Goal: Task Accomplishment & Management: Manage account settings

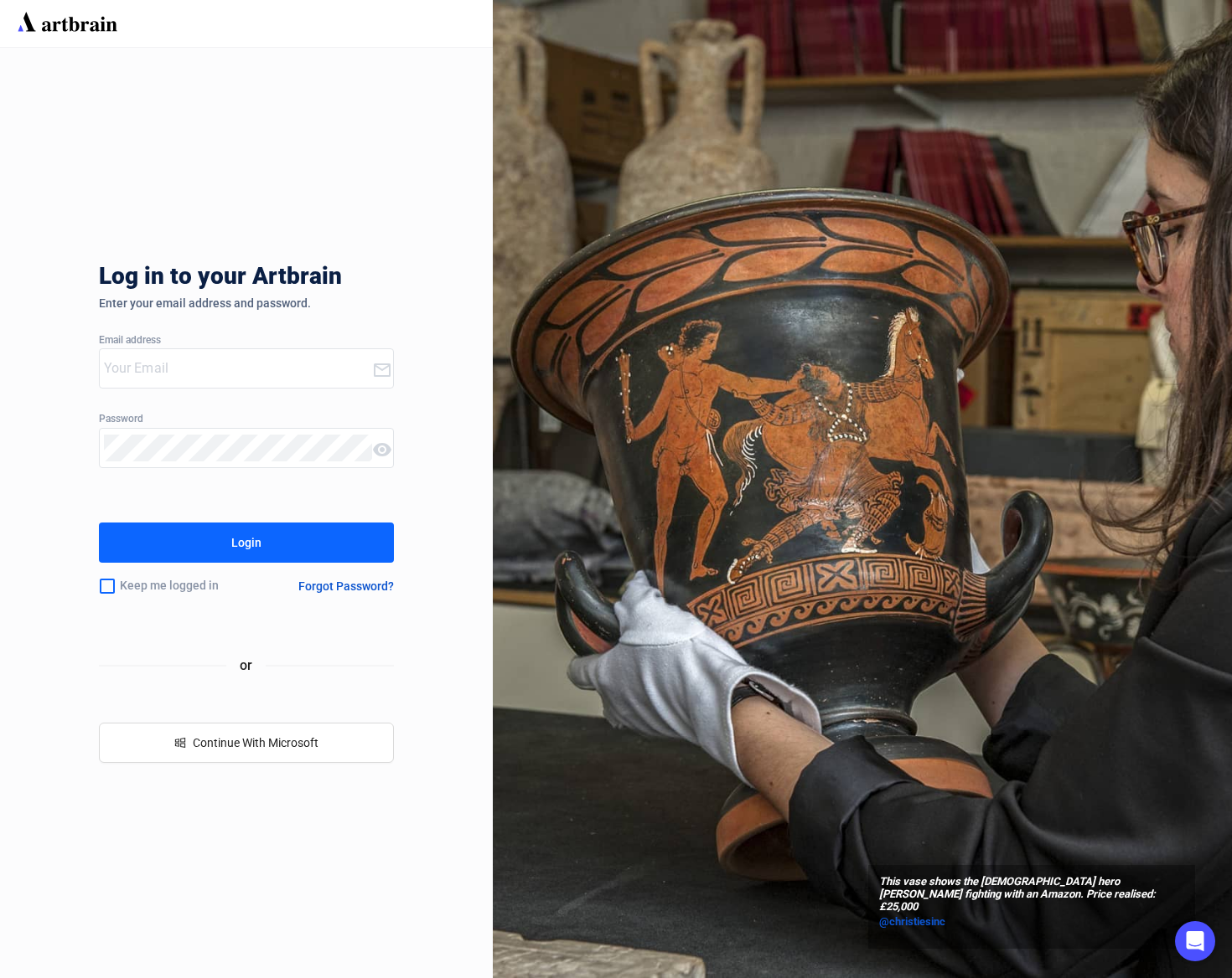
click at [200, 369] on input "email" at bounding box center [238, 368] width 269 height 27
type input "[EMAIL_ADDRESS][DOMAIN_NAME]"
click at [111, 586] on input "checkbox" at bounding box center [106, 586] width 16 height 35
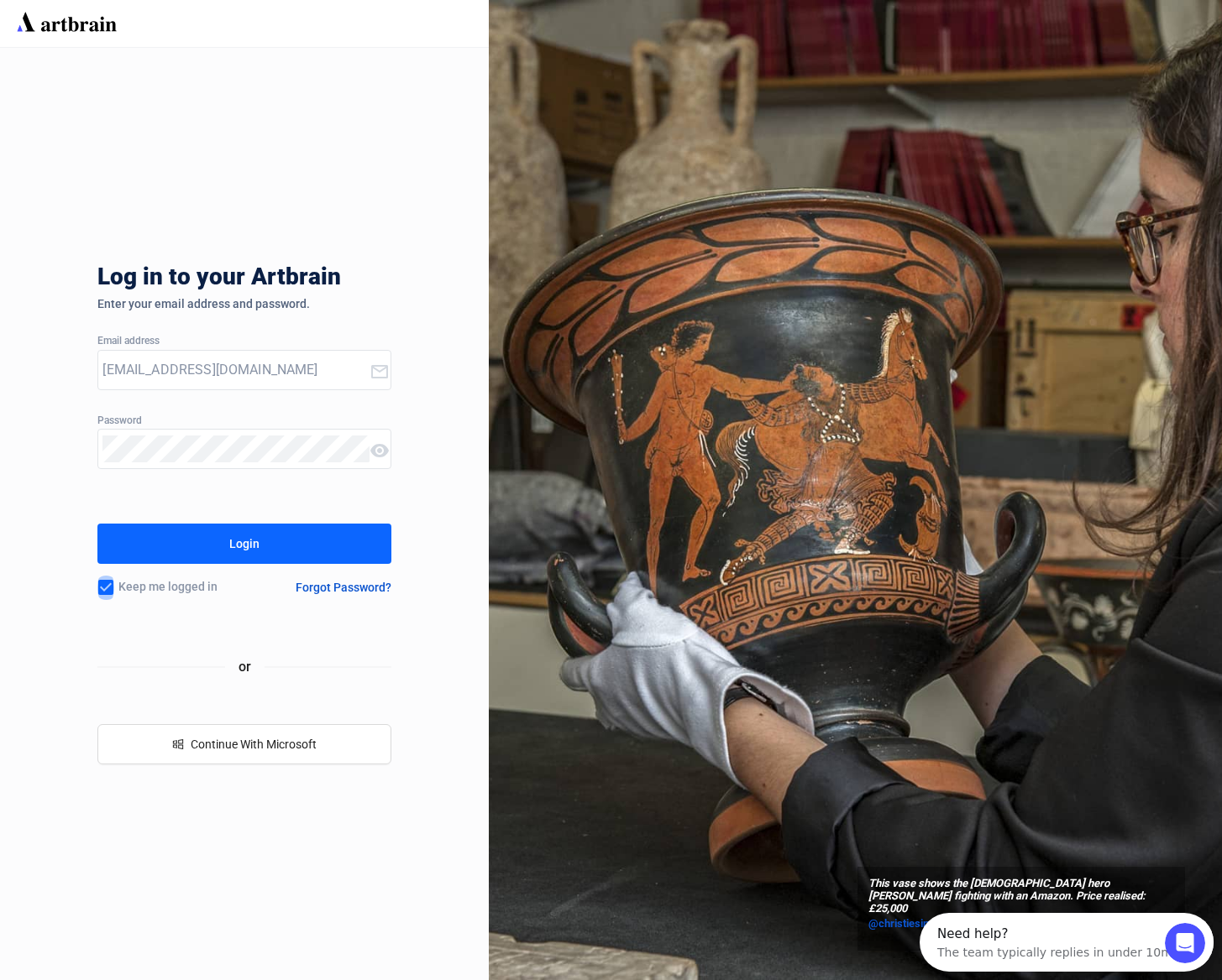
click at [105, 584] on input "checkbox" at bounding box center [105, 588] width 16 height 35
checkbox input "false"
click at [211, 552] on button "Login" at bounding box center [244, 544] width 293 height 41
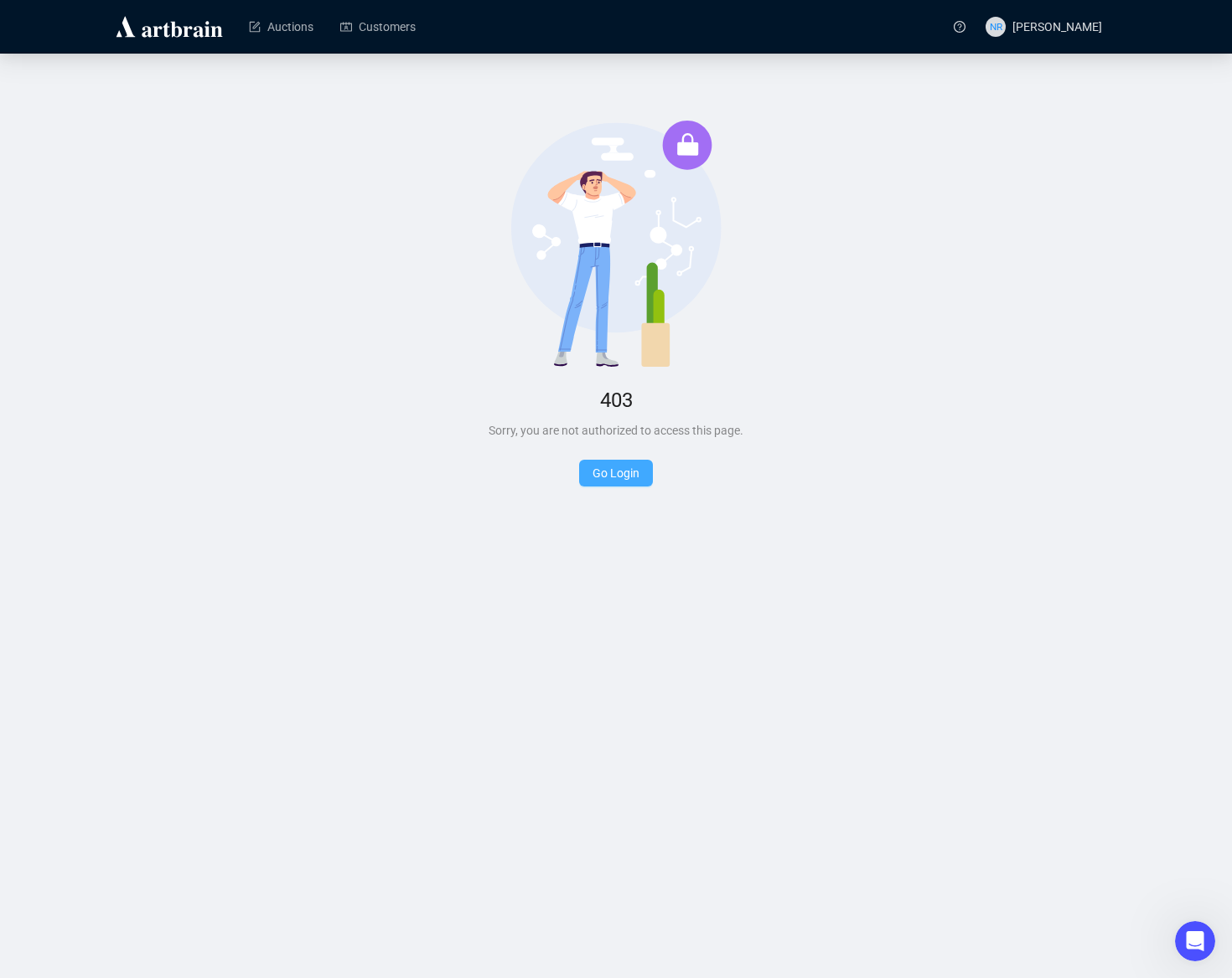
click at [616, 475] on link "Go Login" at bounding box center [616, 474] width 47 height 14
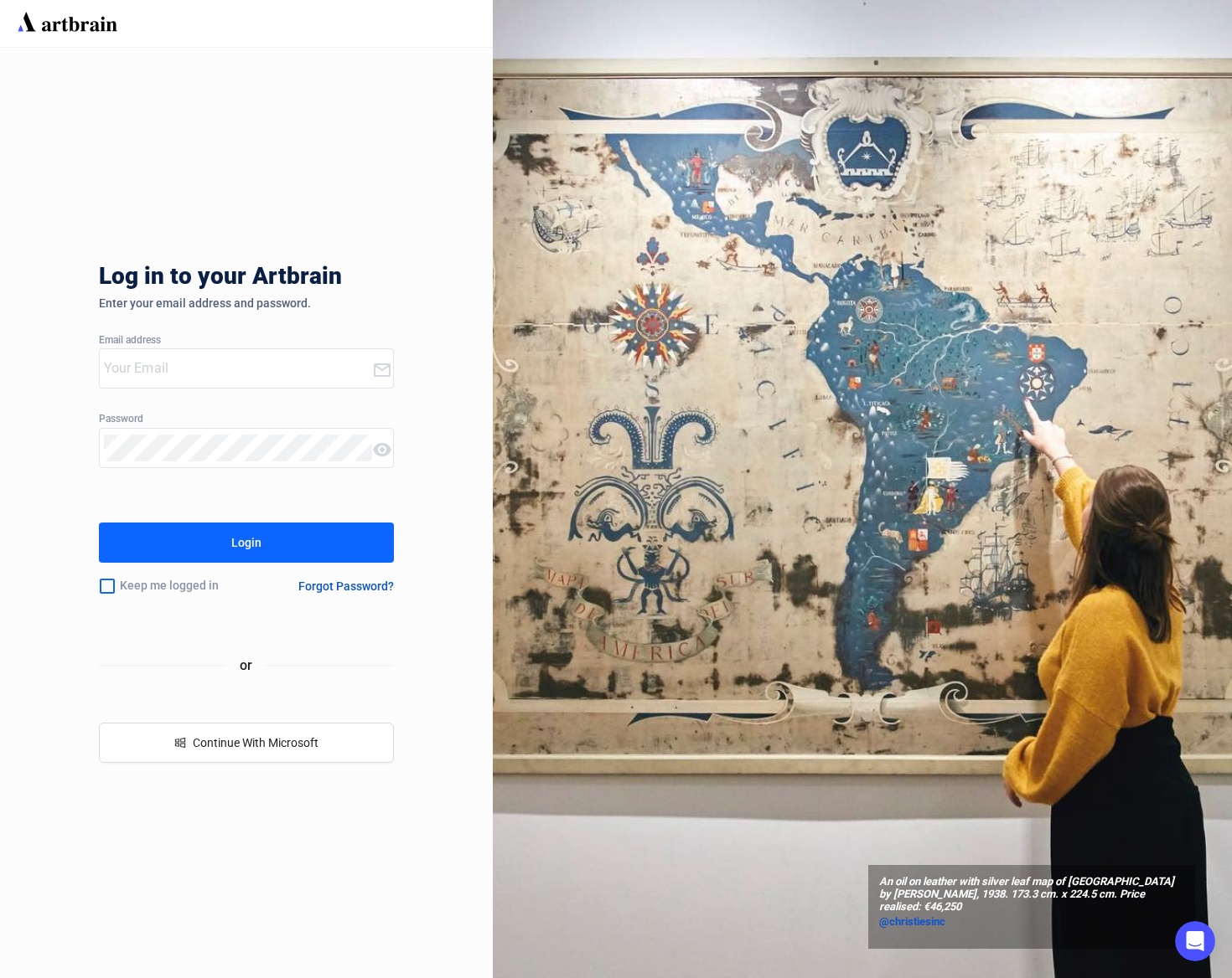
click at [189, 369] on input "email" at bounding box center [238, 368] width 269 height 27
type input "[EMAIL_ADDRESS][DOMAIN_NAME]"
click at [381, 448] on icon at bounding box center [381, 449] width 18 height 14
click at [228, 544] on button "Login" at bounding box center [246, 543] width 296 height 41
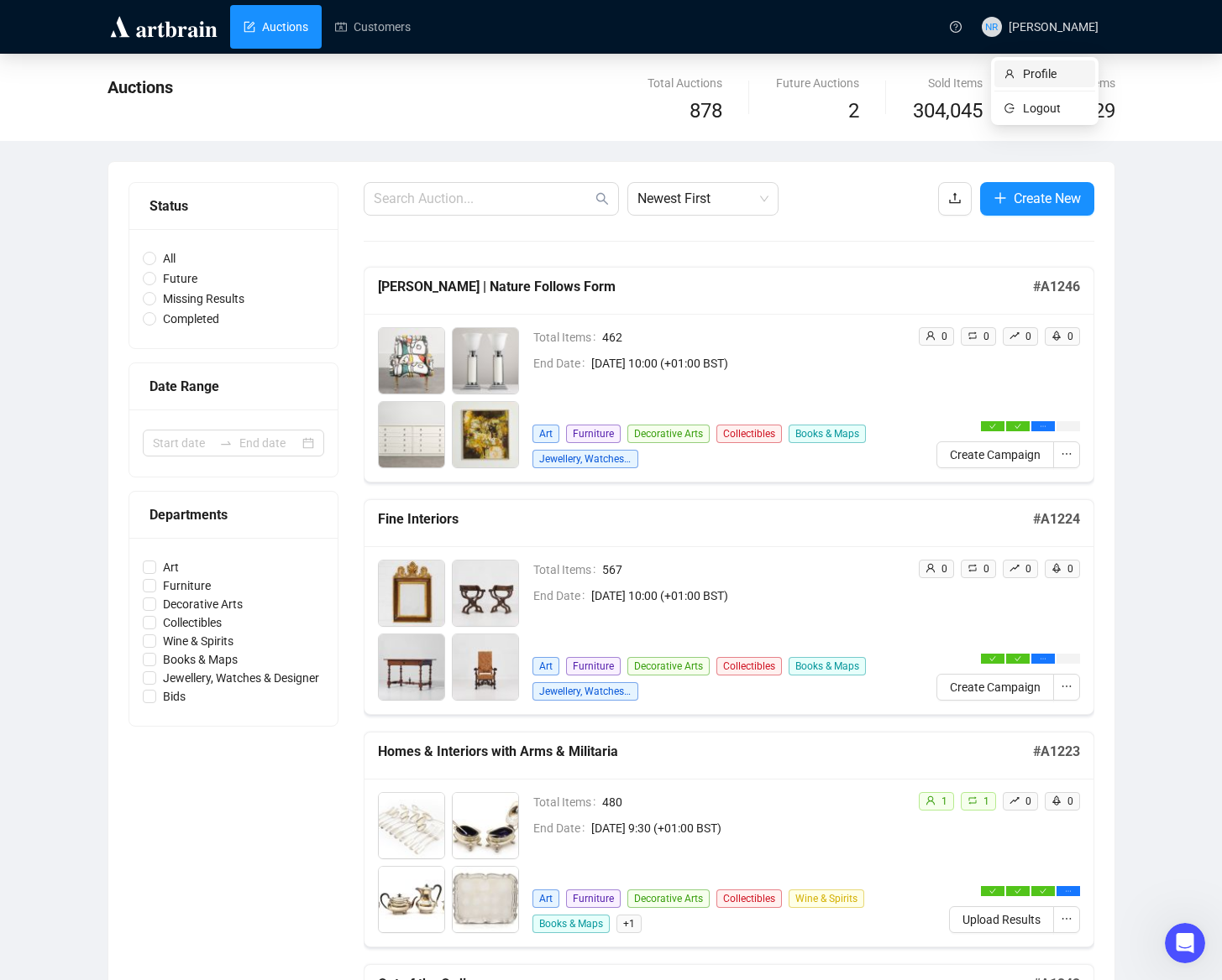
click at [1037, 84] on li "Profile" at bounding box center [1044, 74] width 101 height 27
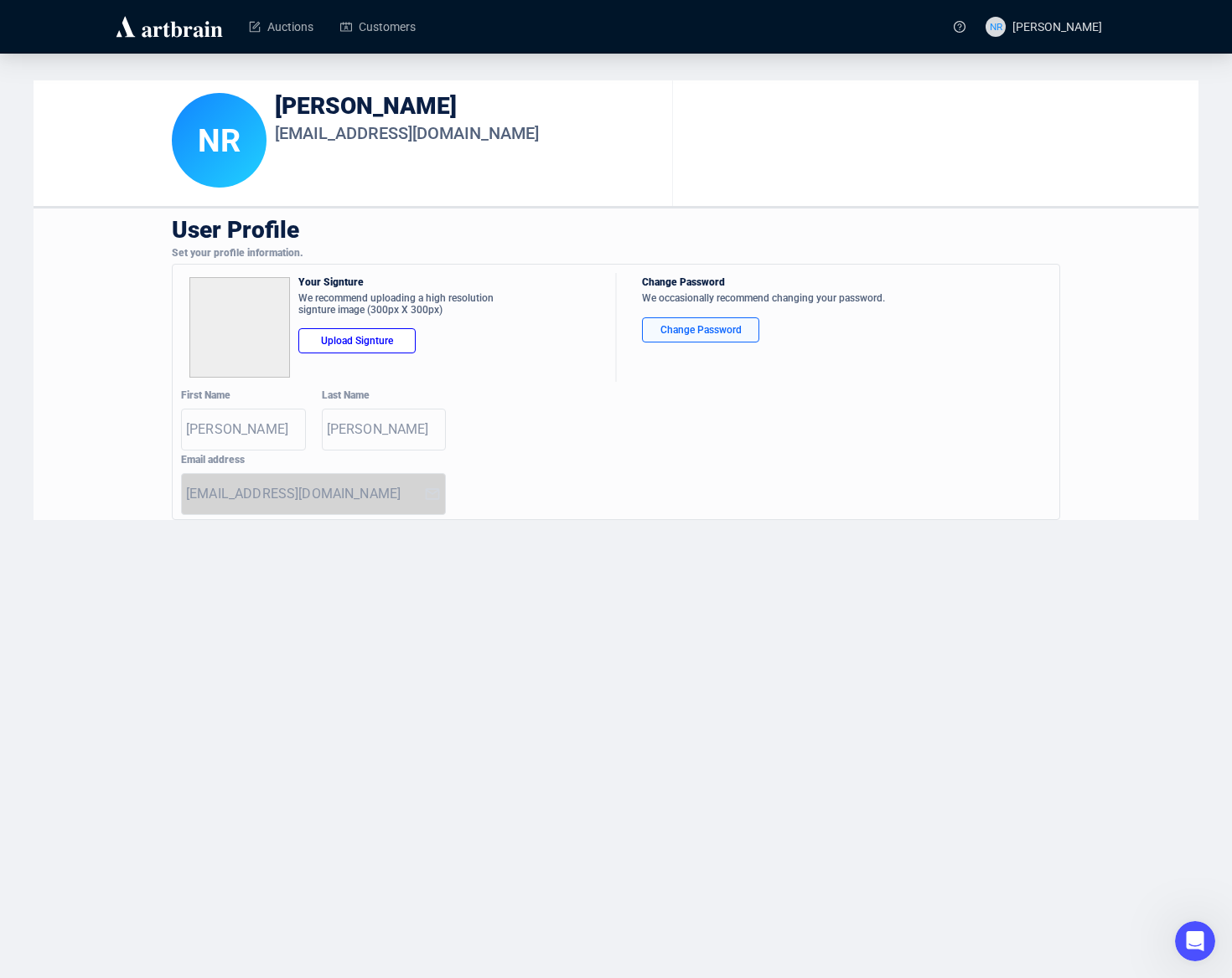
click at [736, 335] on div "Change Password" at bounding box center [700, 329] width 89 height 16
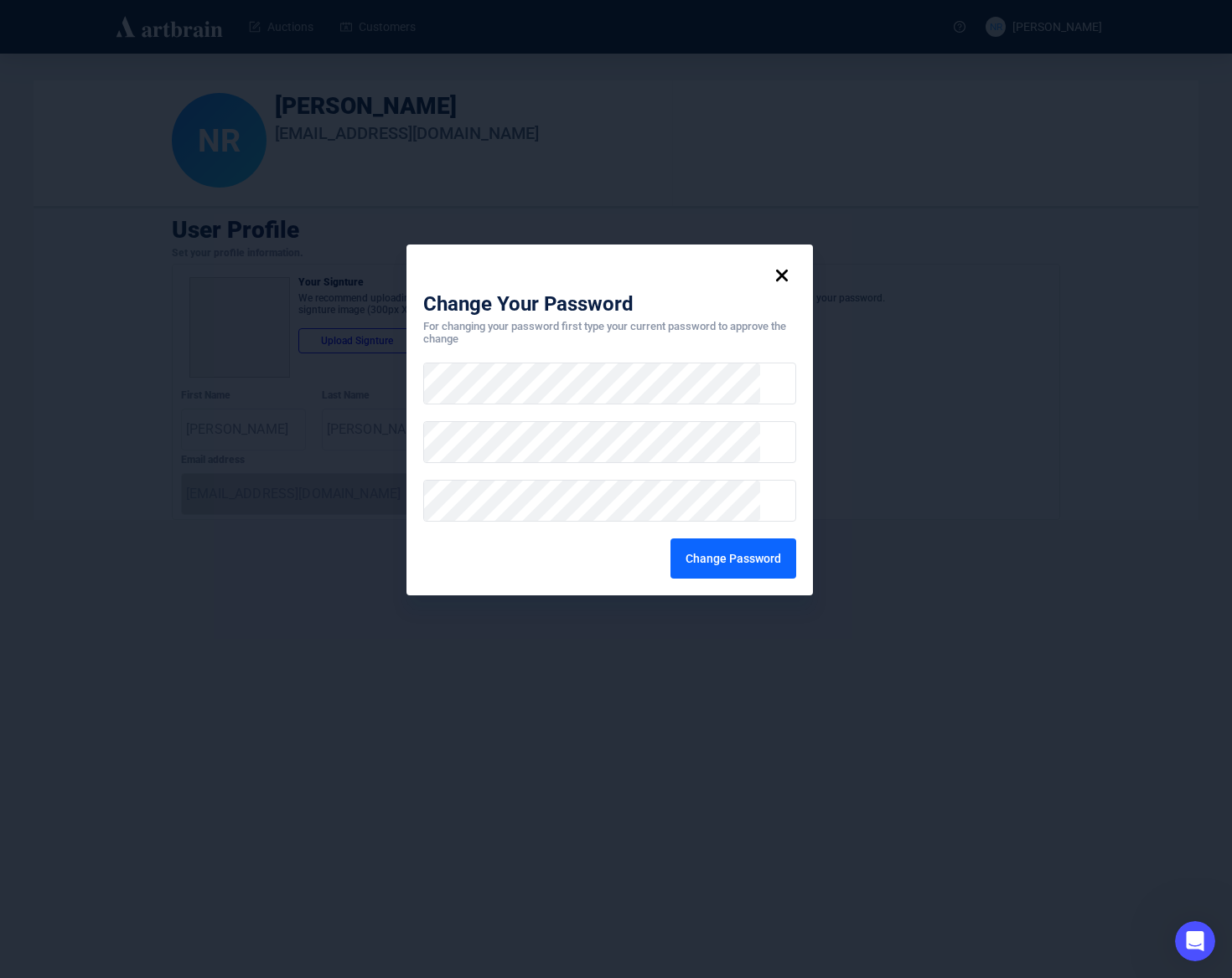
click at [716, 554] on div "Change Password" at bounding box center [732, 558] width 96 height 27
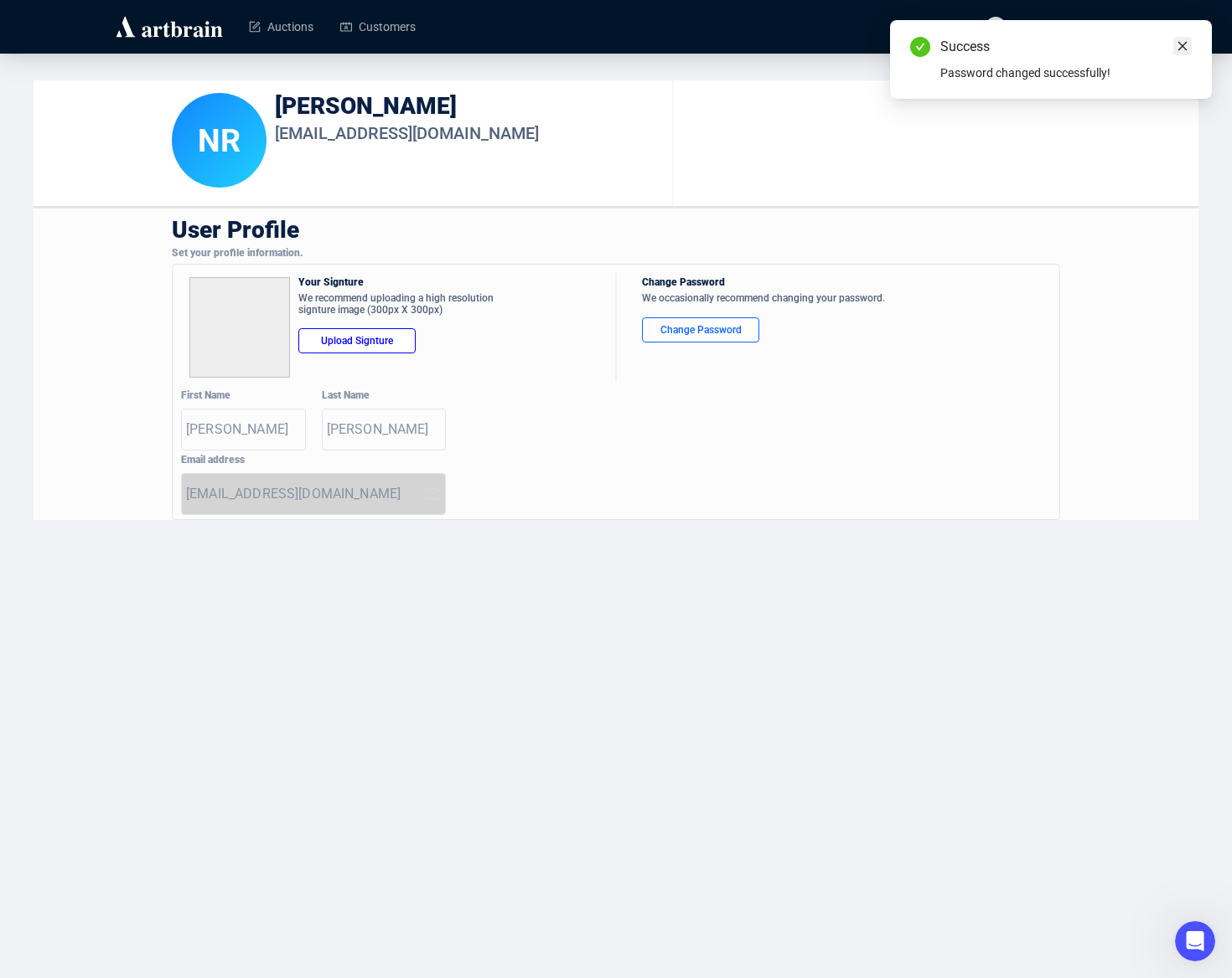
click at [1178, 48] on icon "close" at bounding box center [1183, 46] width 10 height 10
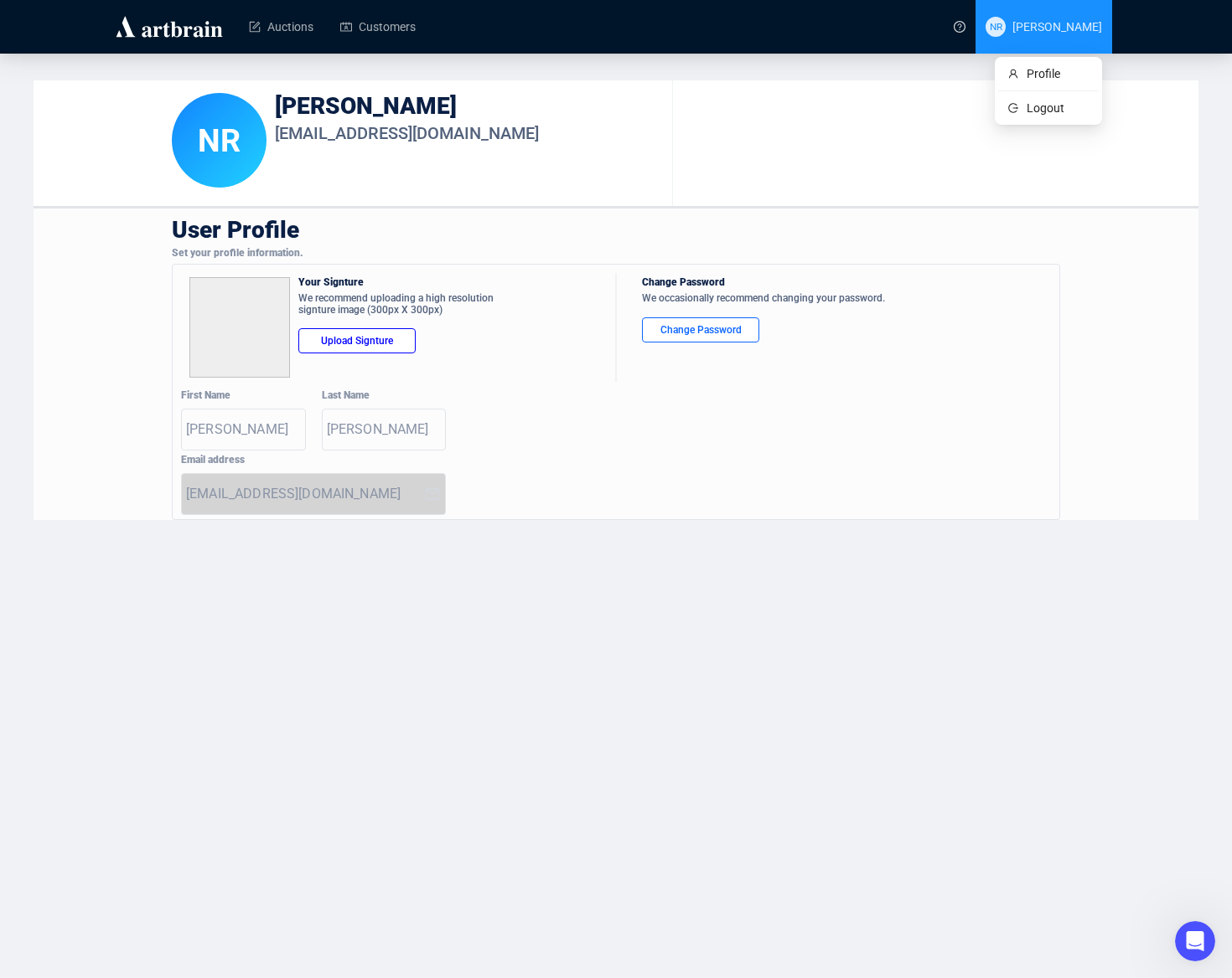
click at [1020, 38] on span "NR [PERSON_NAME]" at bounding box center [1043, 27] width 117 height 54
click at [1039, 107] on span "Logout" at bounding box center [1057, 107] width 62 height 18
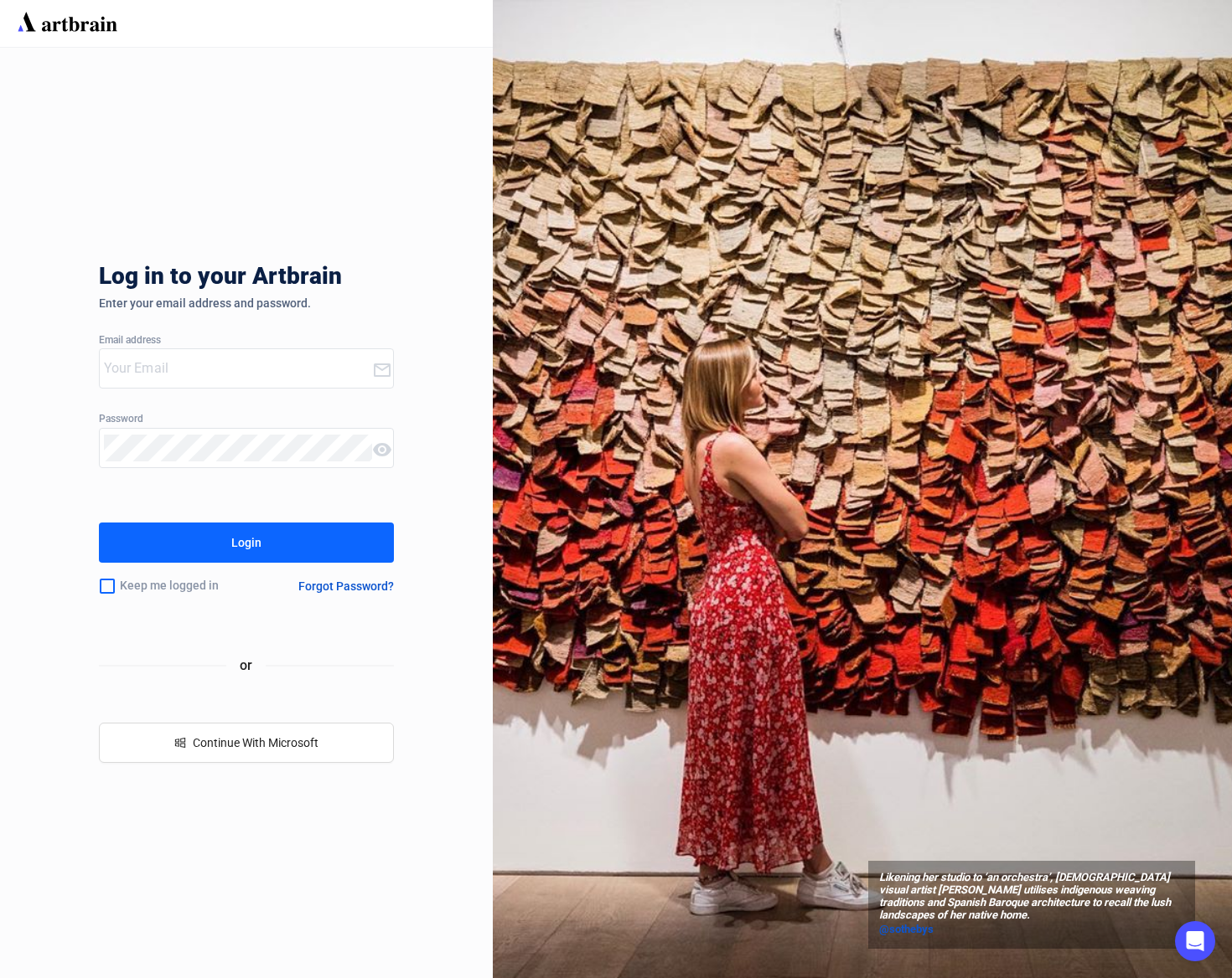
click at [202, 378] on input "email" at bounding box center [238, 368] width 269 height 27
type input "[EMAIL_ADDRESS][DOMAIN_NAME]"
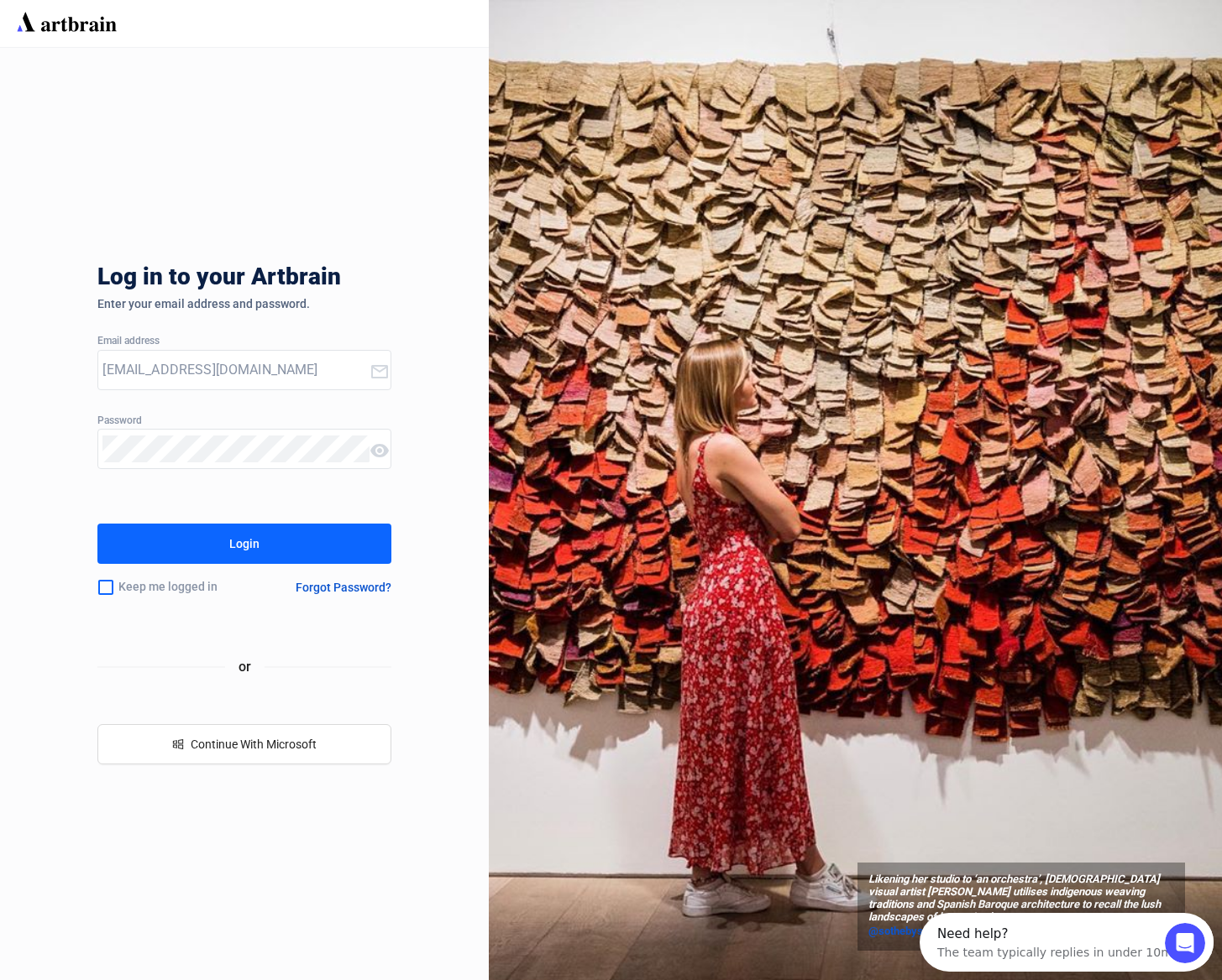
click at [378, 456] on icon at bounding box center [379, 450] width 18 height 14
click at [116, 587] on icon at bounding box center [105, 587] width 20 height 20
checkbox input "true"
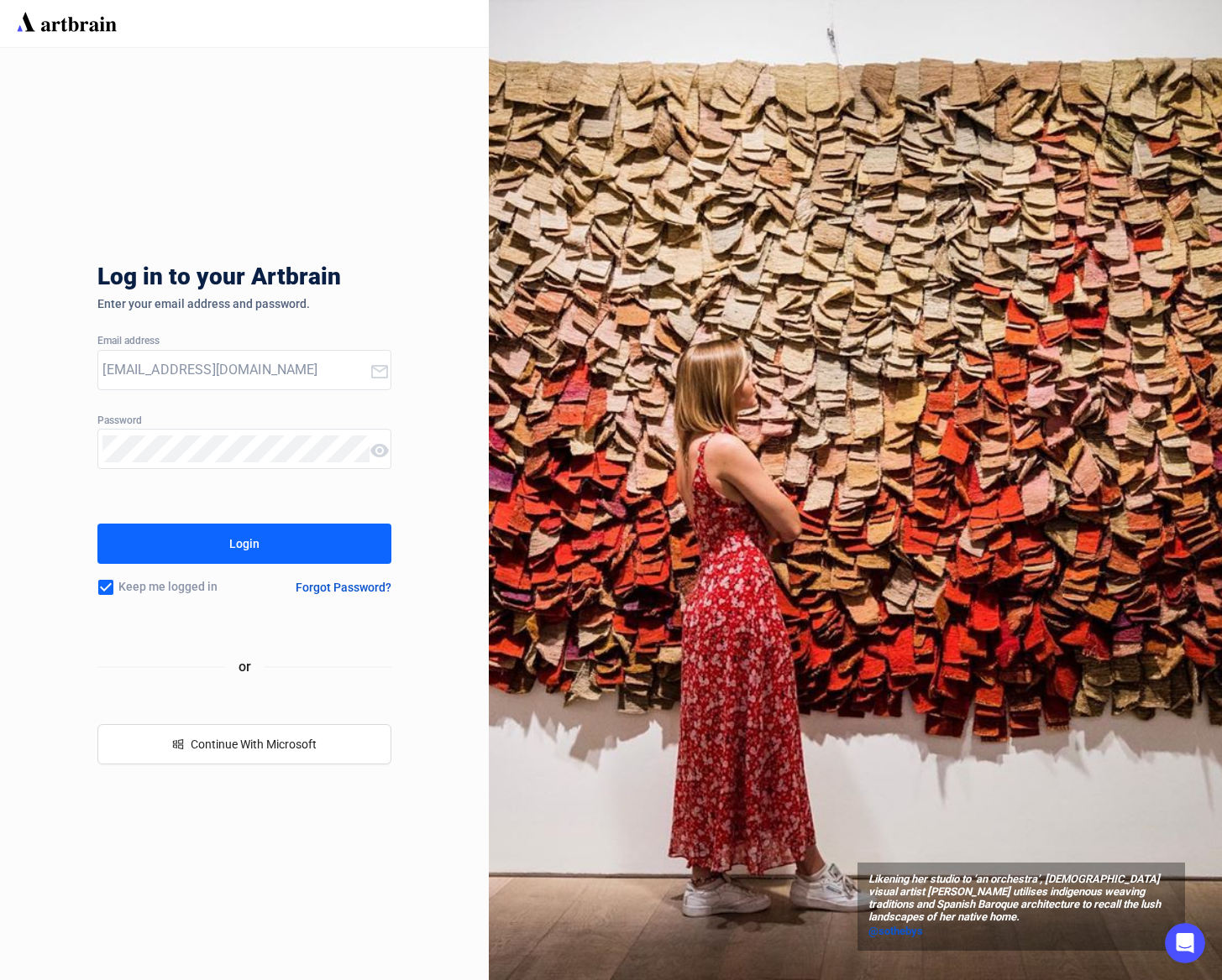
click at [178, 551] on button "Login" at bounding box center [244, 544] width 293 height 41
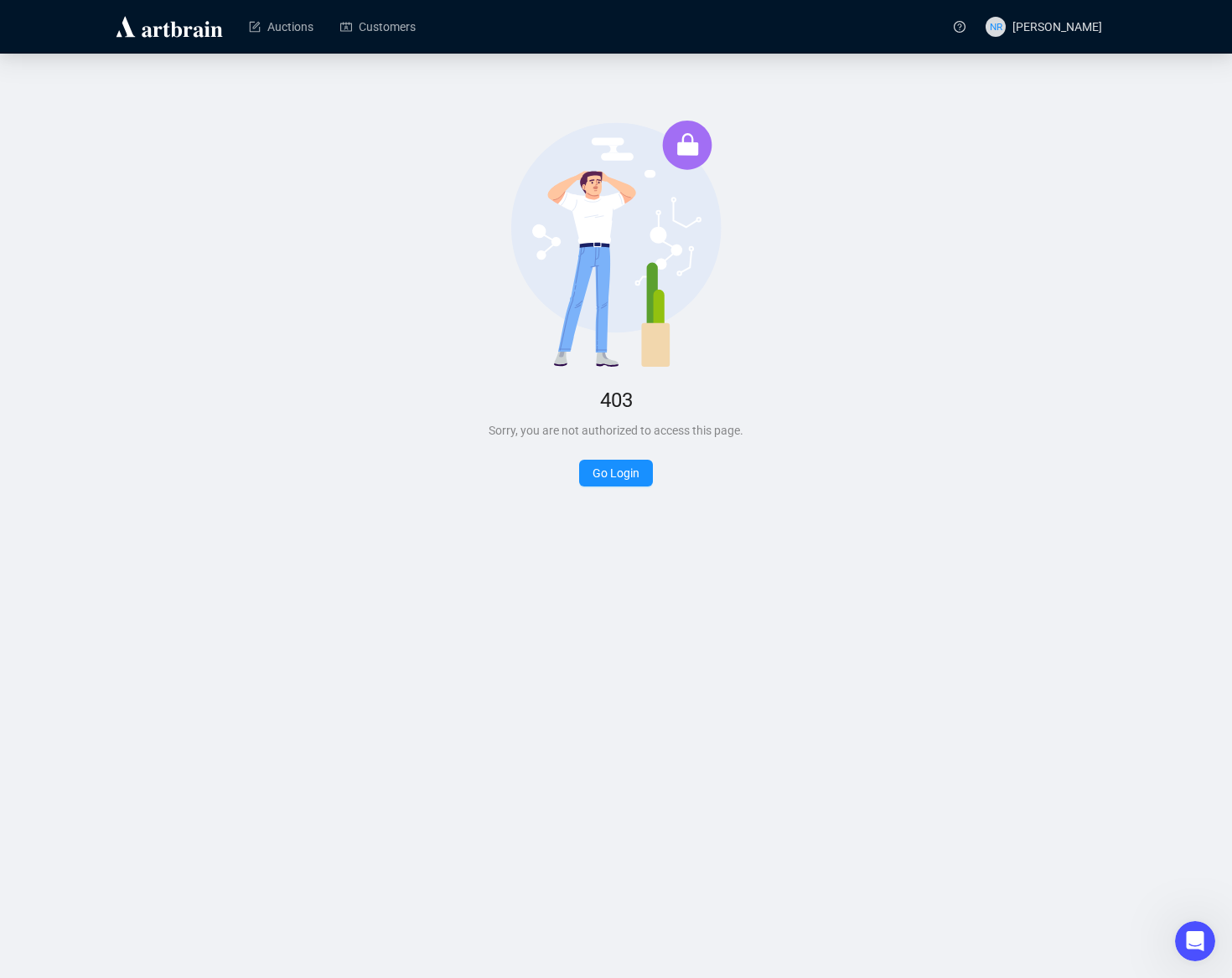
click at [1088, 228] on div "Unauthorized 403 Sorry, you are not authorized to access this page. Go Login" at bounding box center [616, 303] width 1164 height 447
click at [620, 480] on button "Go Login" at bounding box center [616, 474] width 73 height 27
click at [621, 476] on link "Go Login" at bounding box center [616, 474] width 47 height 14
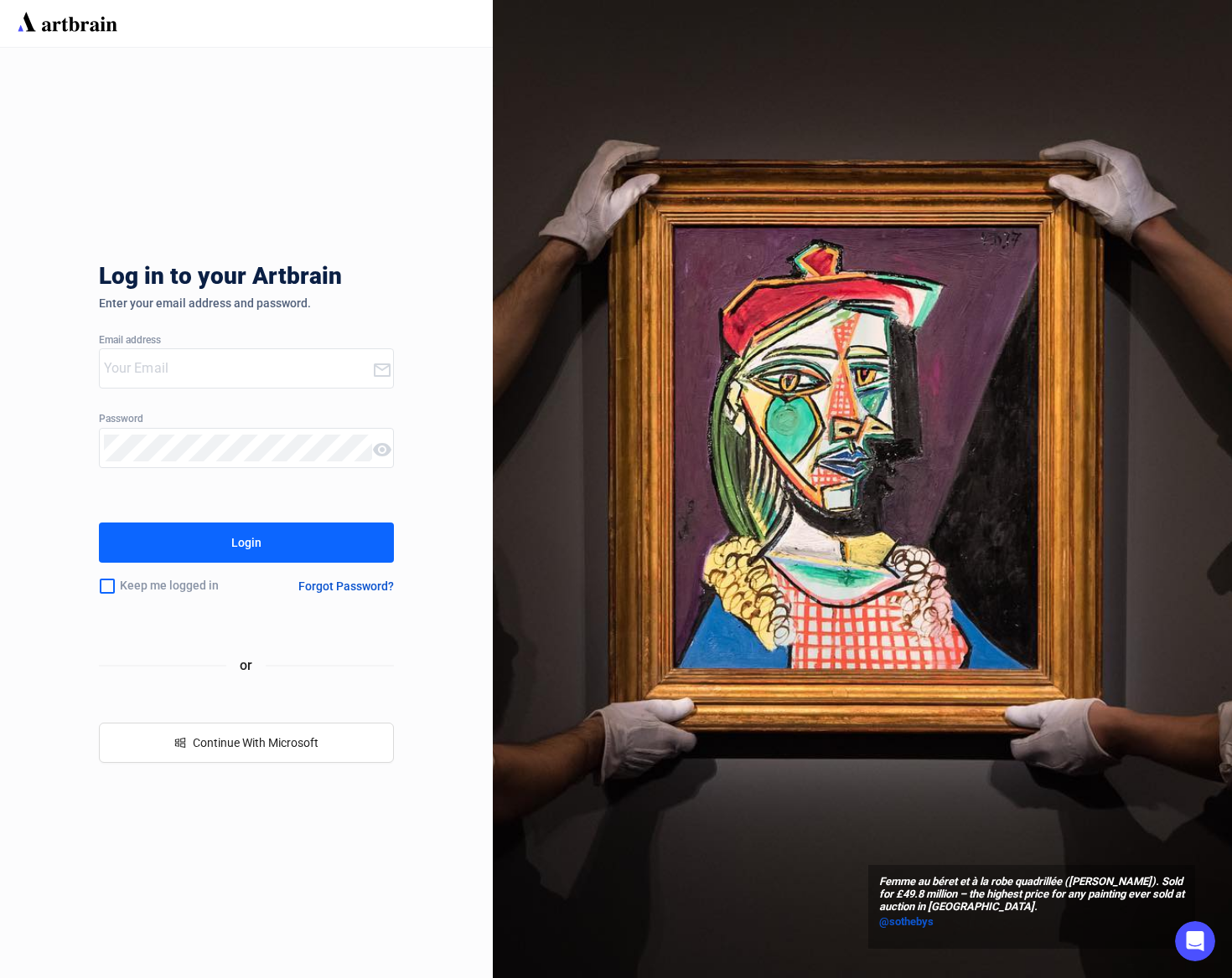
type input "[EMAIL_ADDRESS][DOMAIN_NAME]"
click at [139, 583] on div "Keep me logged in" at bounding box center [179, 586] width 162 height 35
click at [377, 452] on icon at bounding box center [381, 449] width 18 height 14
click at [107, 587] on input "checkbox" at bounding box center [106, 586] width 16 height 35
checkbox input "true"
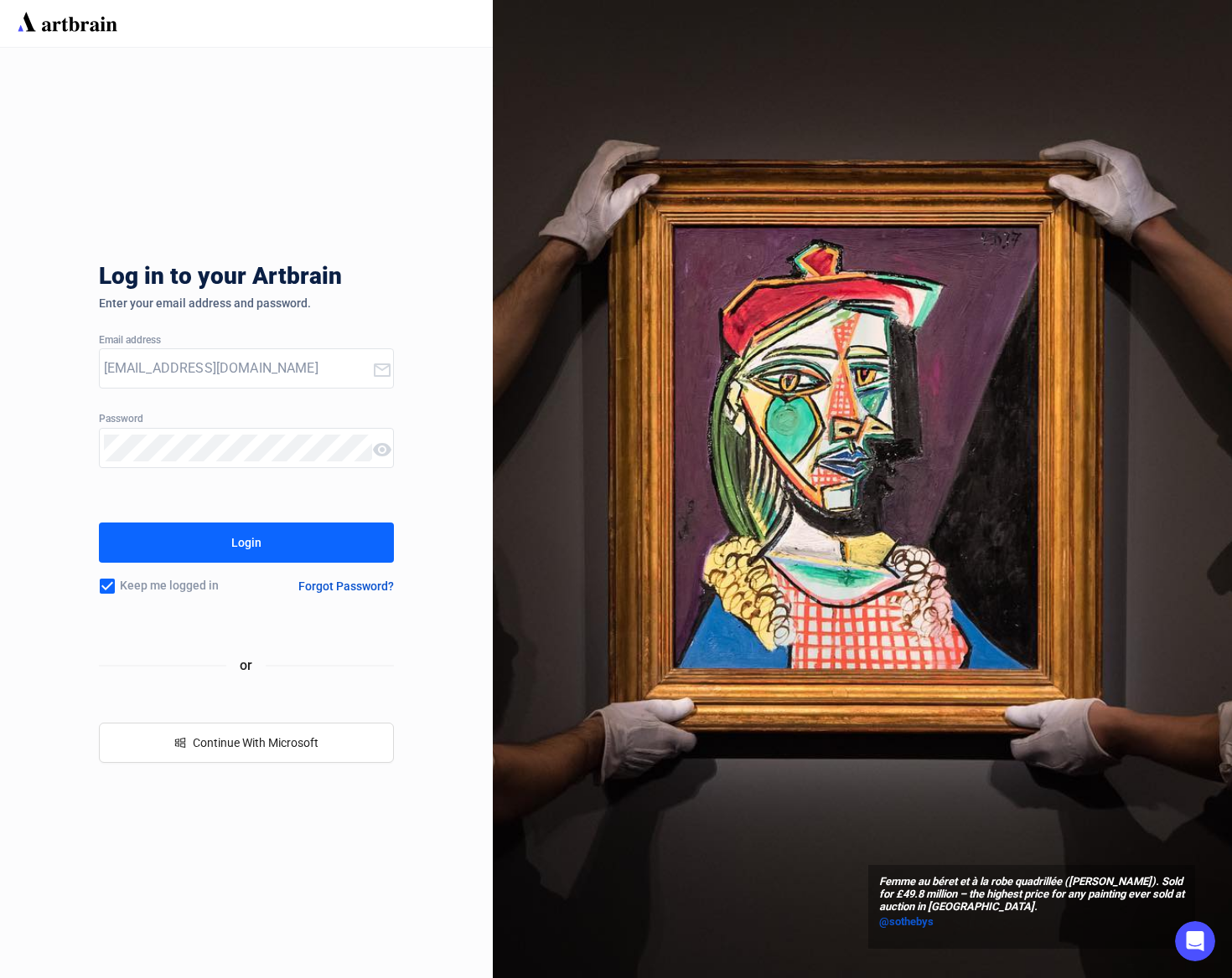
click at [183, 531] on button "Login" at bounding box center [246, 543] width 296 height 41
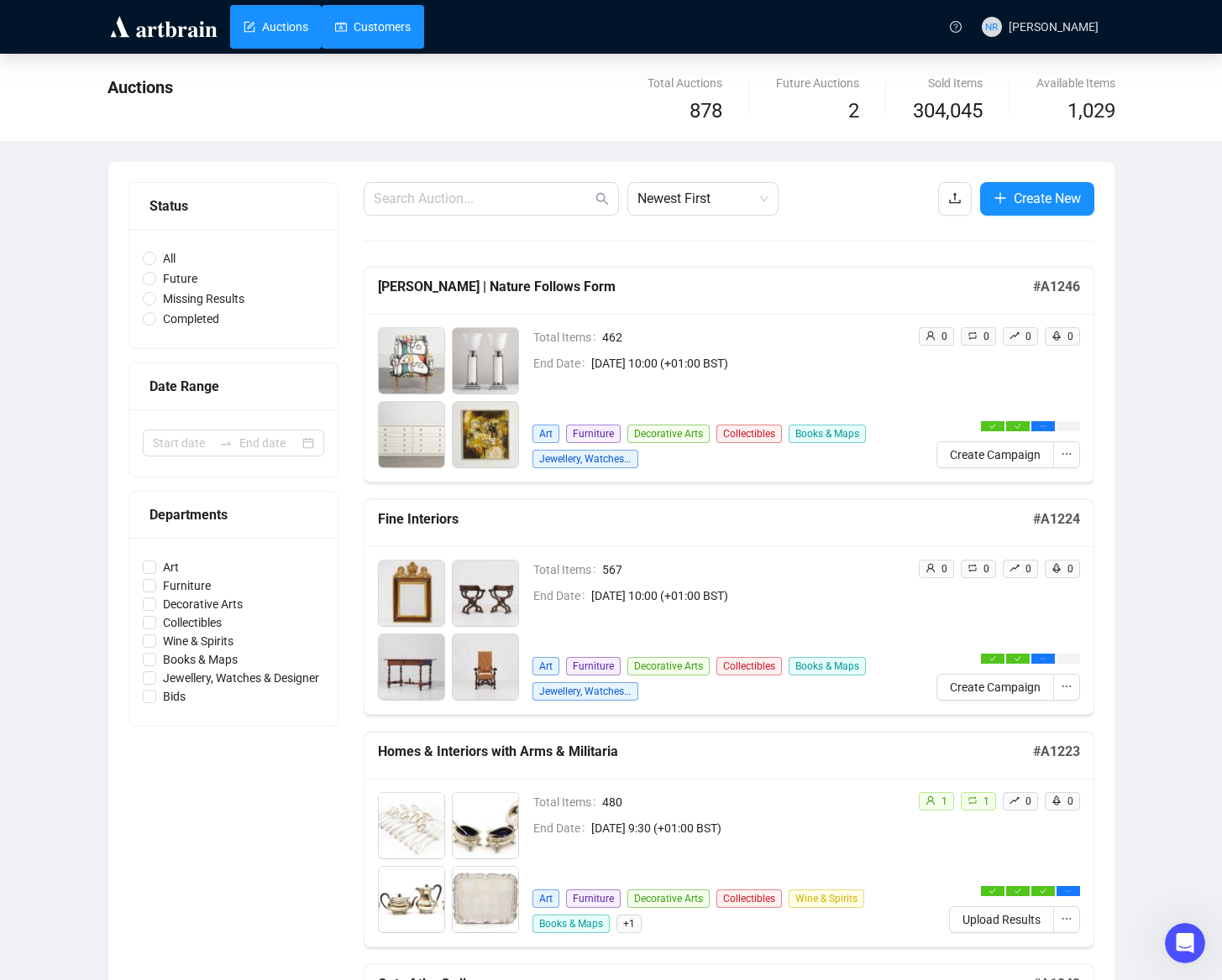
click at [379, 21] on link "Customers" at bounding box center [372, 26] width 75 height 43
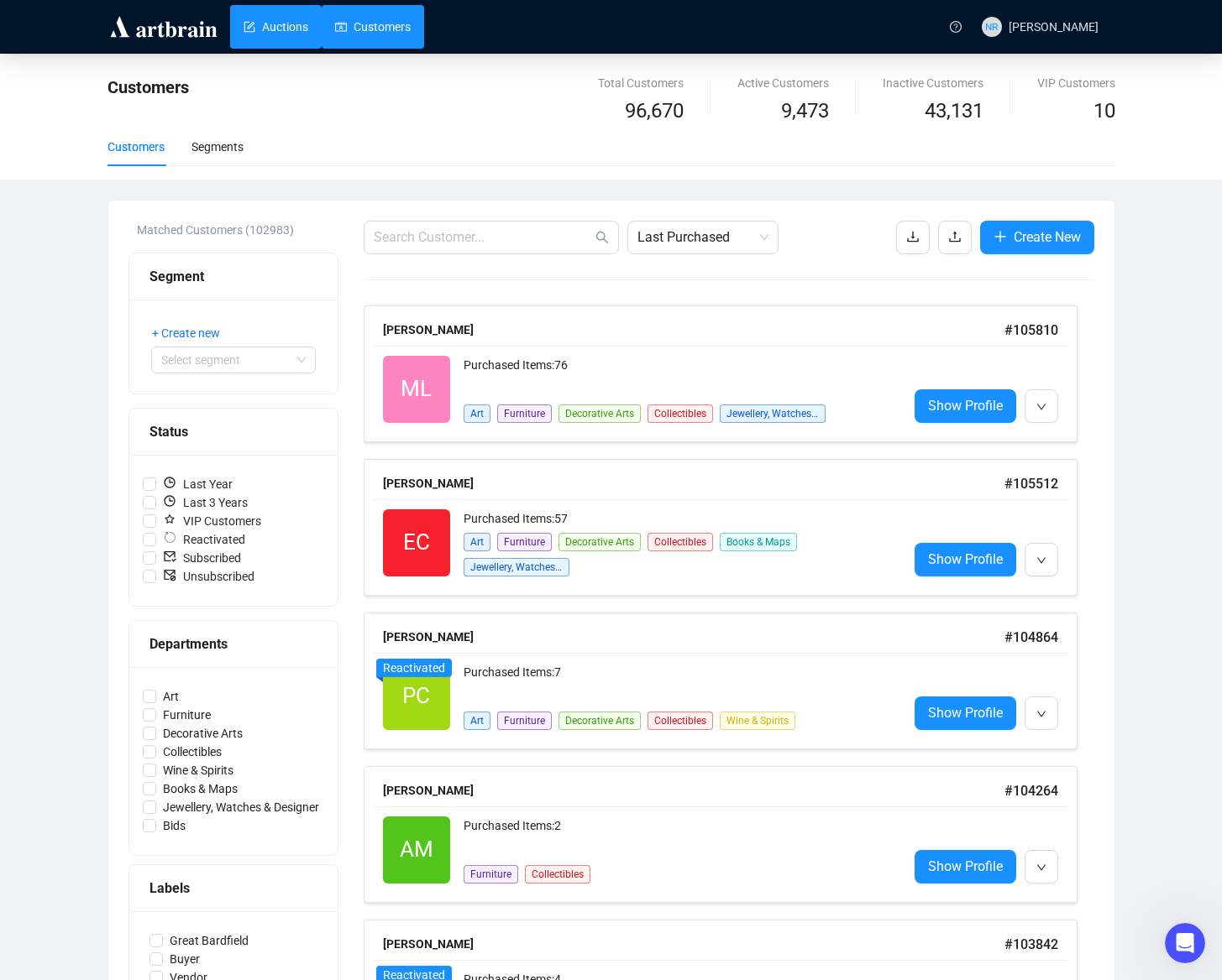
click at [254, 21] on link "Auctions" at bounding box center [276, 26] width 65 height 43
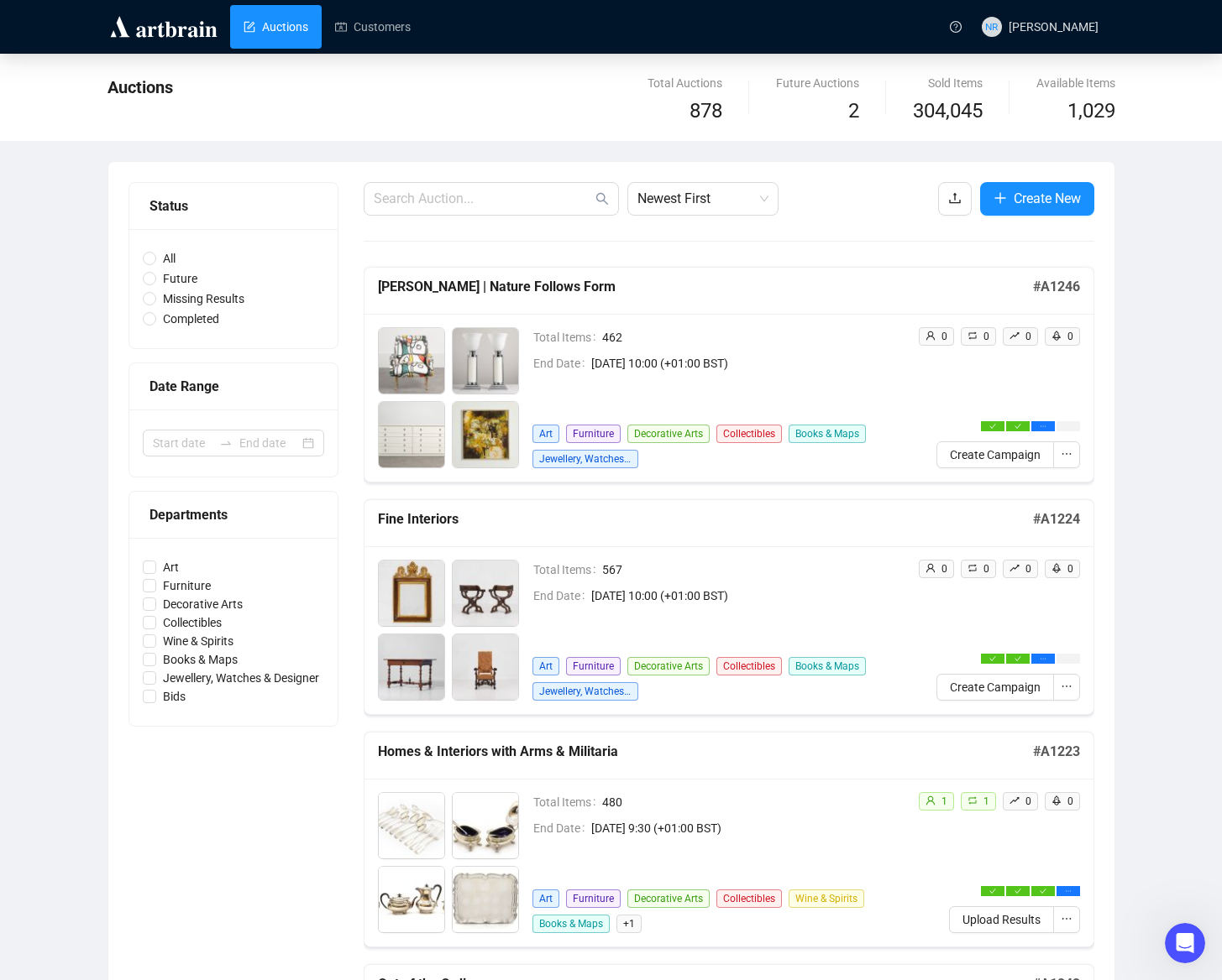
click at [304, 134] on div "Auctions Total Auctions 878 Future Auctions 2 Sold Items 304,045 Available Item…" at bounding box center [611, 98] width 1222 height 87
